Goal: Book appointment/travel/reservation

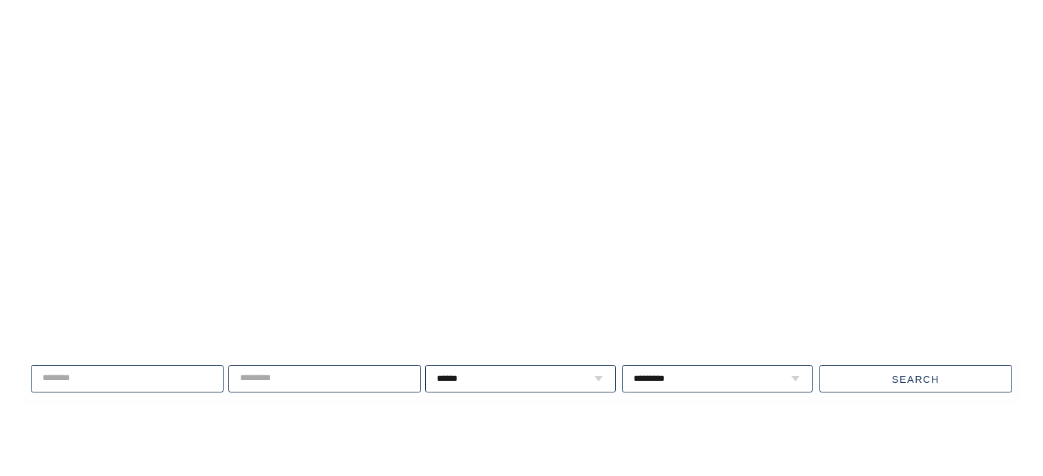
scroll to position [1577, 0]
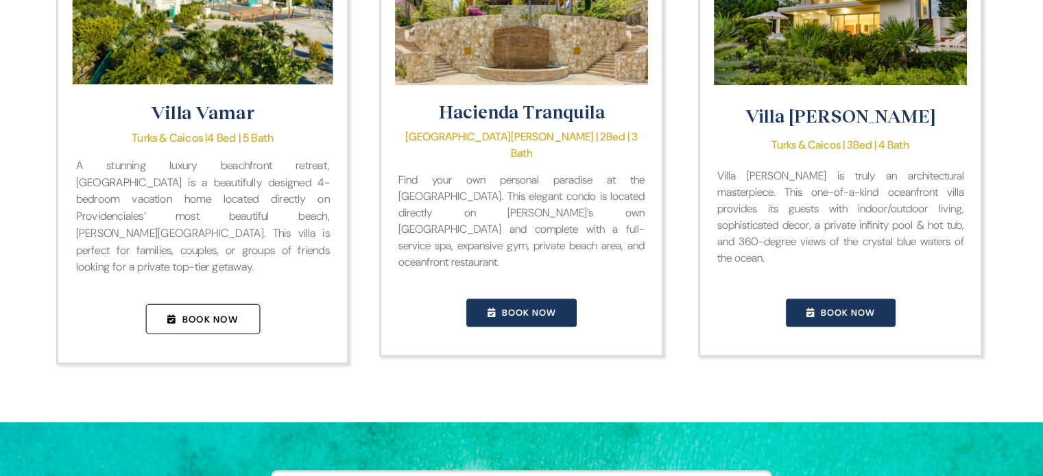
click at [230, 313] on span "Book Now" at bounding box center [210, 319] width 56 height 12
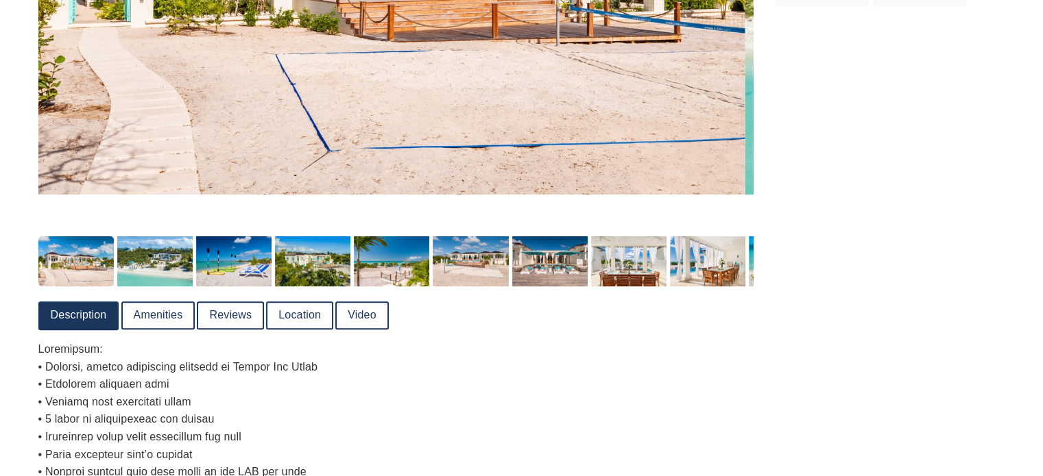
scroll to position [590, 0]
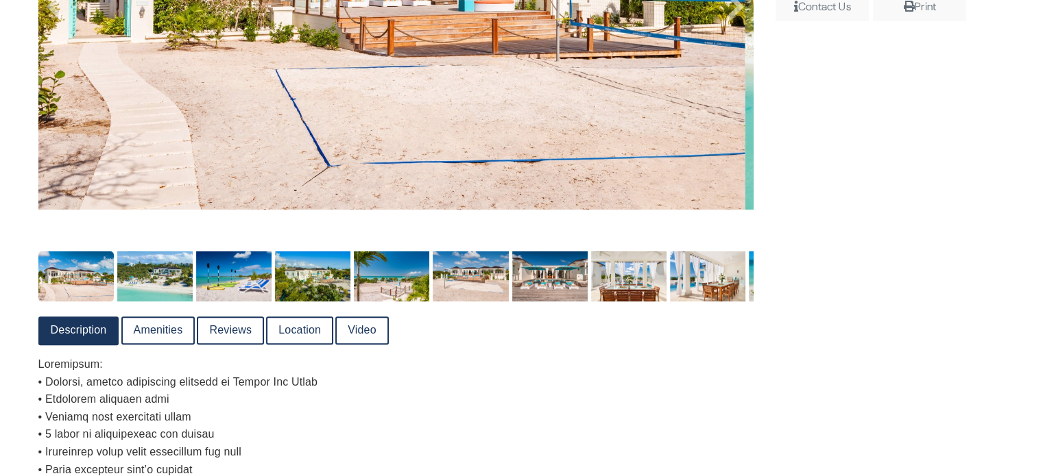
click at [356, 330] on link "Video" at bounding box center [362, 330] width 50 height 25
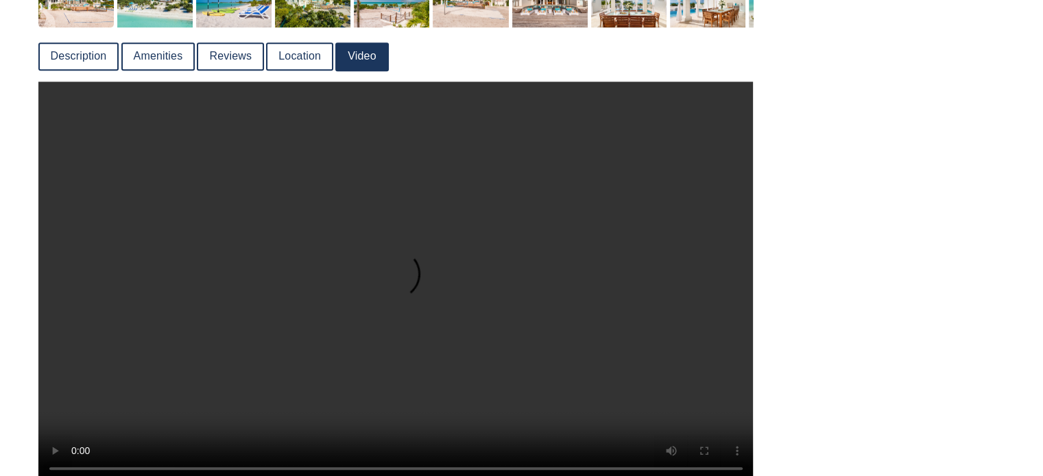
scroll to position [933, 0]
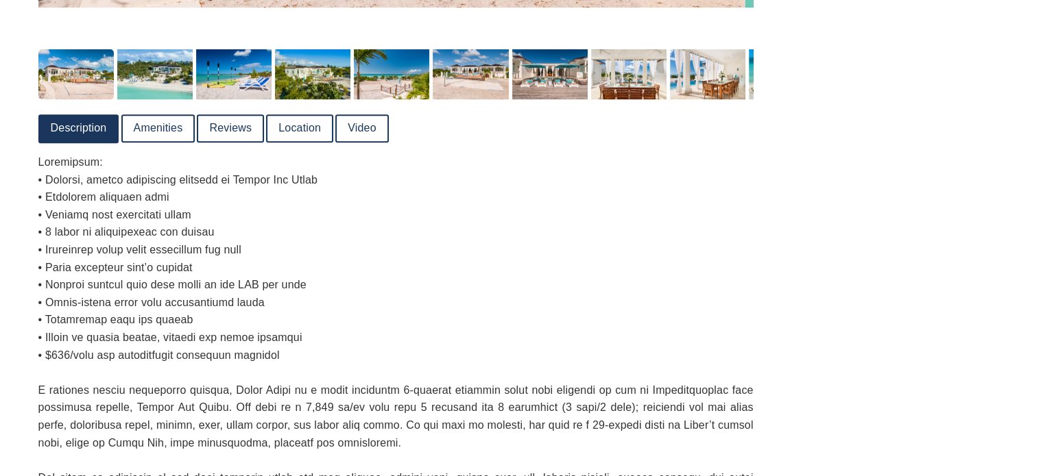
scroll to position [659, 0]
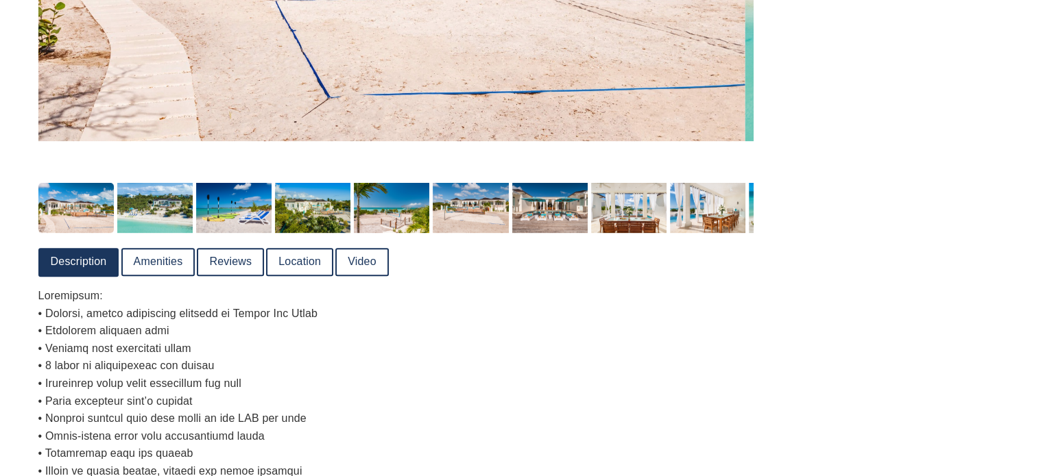
click at [369, 260] on link "Video" at bounding box center [362, 262] width 50 height 25
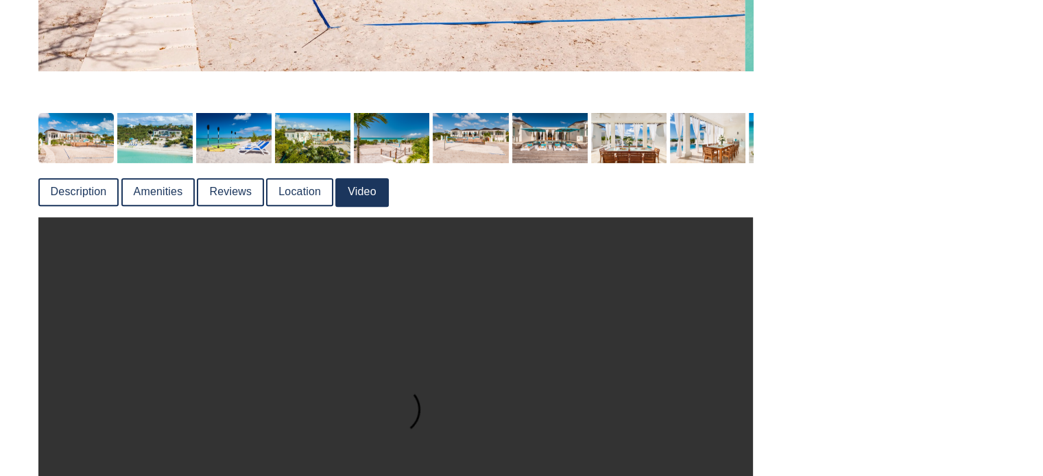
scroll to position [864, 0]
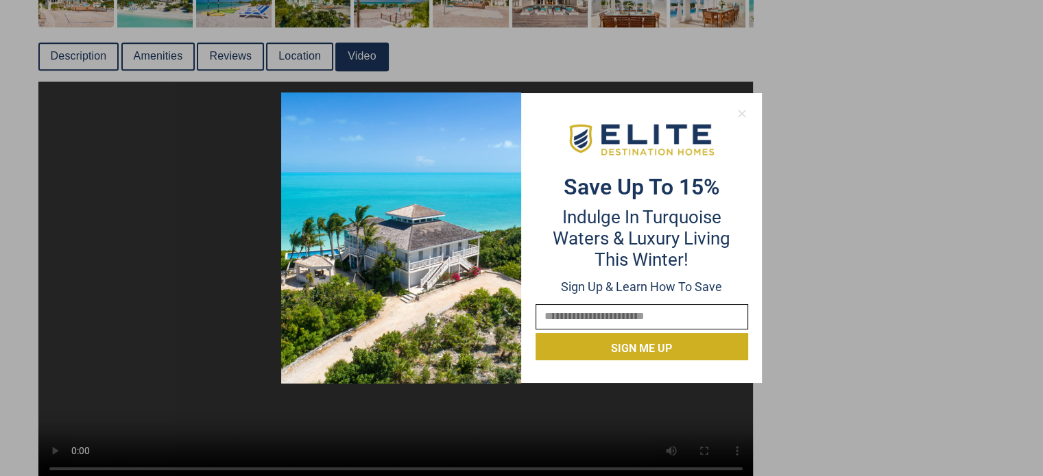
click at [746, 114] on icon at bounding box center [742, 114] width 12 height 12
